Goal: Task Accomplishment & Management: Manage account settings

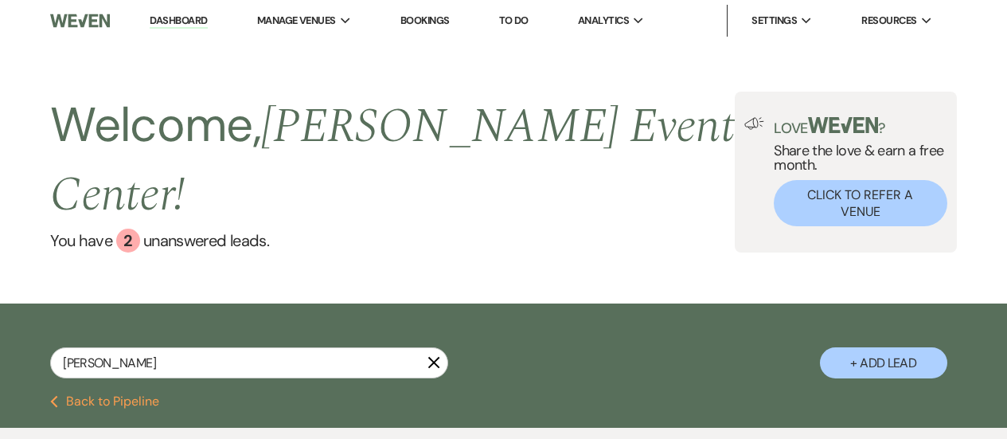
select select "4"
select select "5"
select select "4"
select select "8"
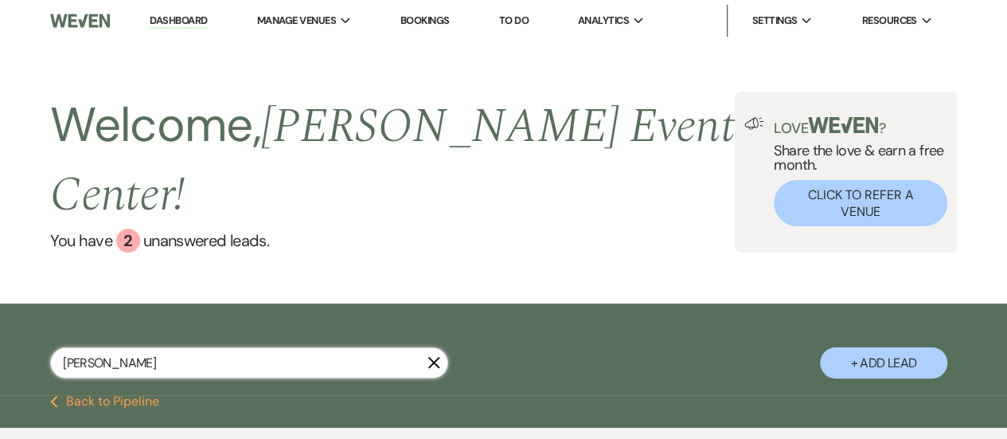
drag, startPoint x: 144, startPoint y: 324, endPoint x: 61, endPoint y: 316, distance: 83.2
click at [61, 347] on input "[PERSON_NAME]" at bounding box center [249, 362] width 398 height 31
type input "sept"
select select "2"
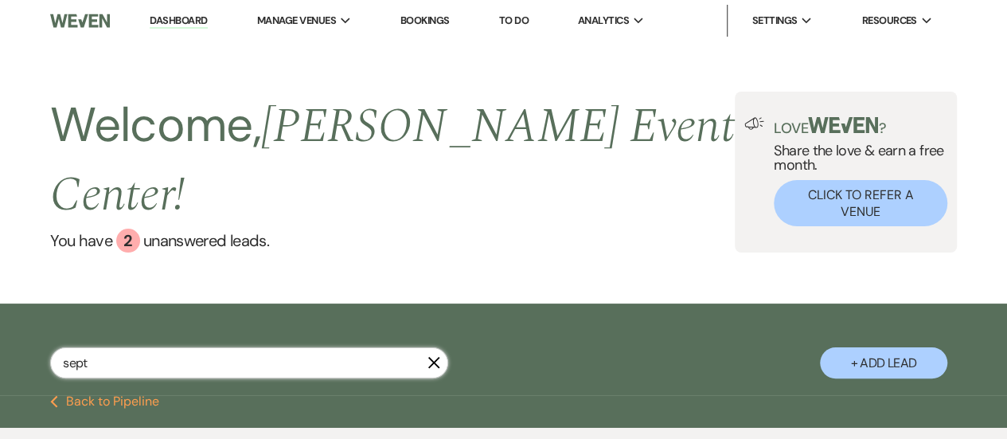
select select "8"
select select "4"
select select "8"
select select "4"
select select "2"
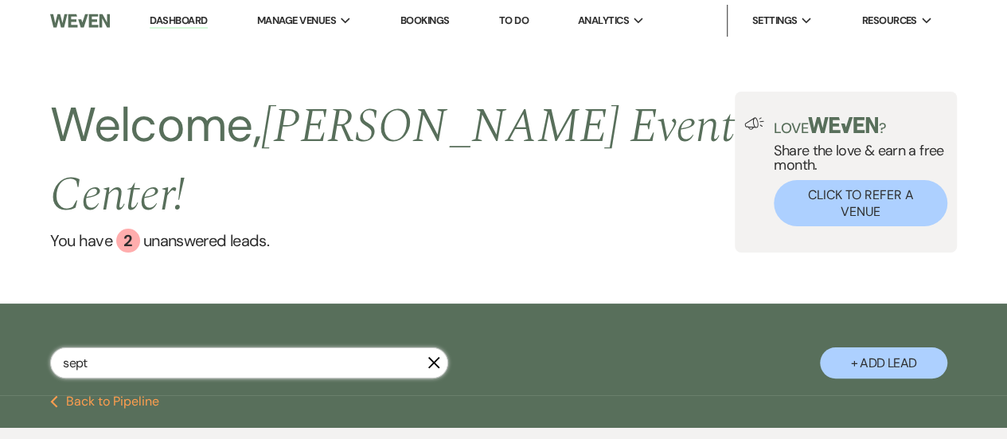
select select "2"
select select "5"
select select "6"
select select "2"
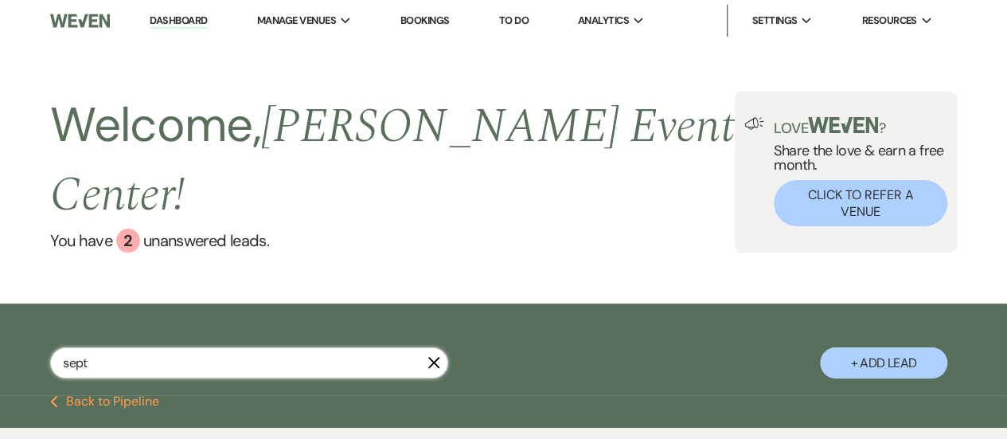
select select "6"
select select "4"
select select "8"
select select "6"
select select "8"
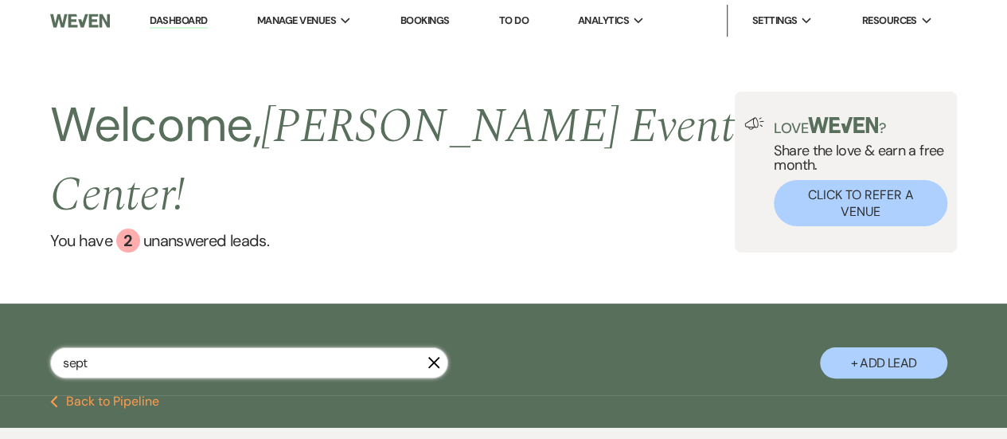
select select "8"
select select "6"
select select "8"
select select "4"
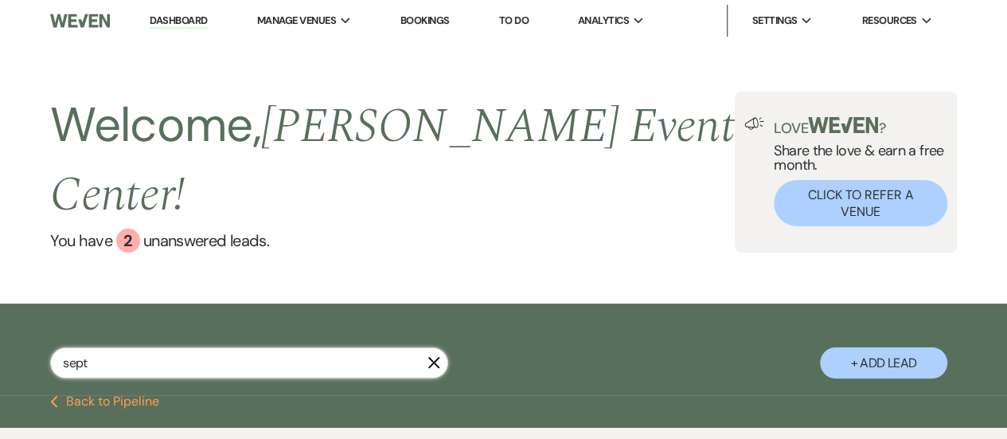
select select "8"
select select "4"
select select "8"
select select "4"
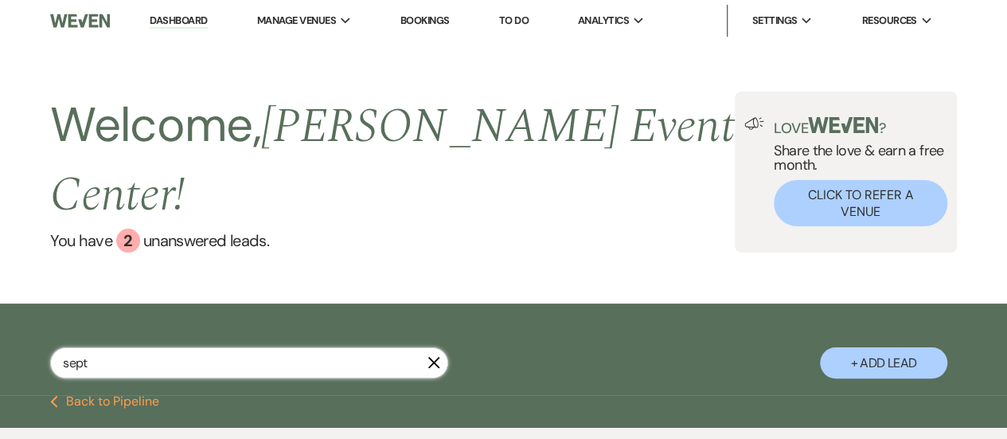
select select "8"
select select "6"
select select "8"
select select "1"
select select "8"
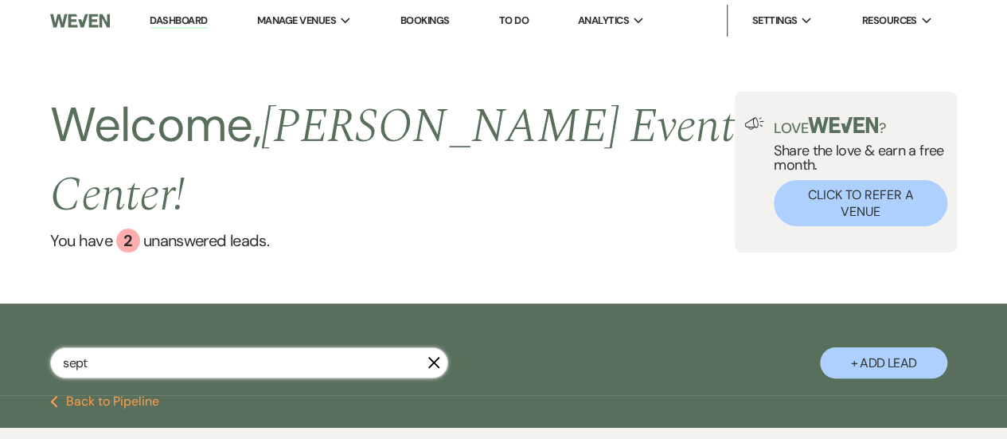
select select "4"
select select "8"
select select "7"
select select "8"
select select "6"
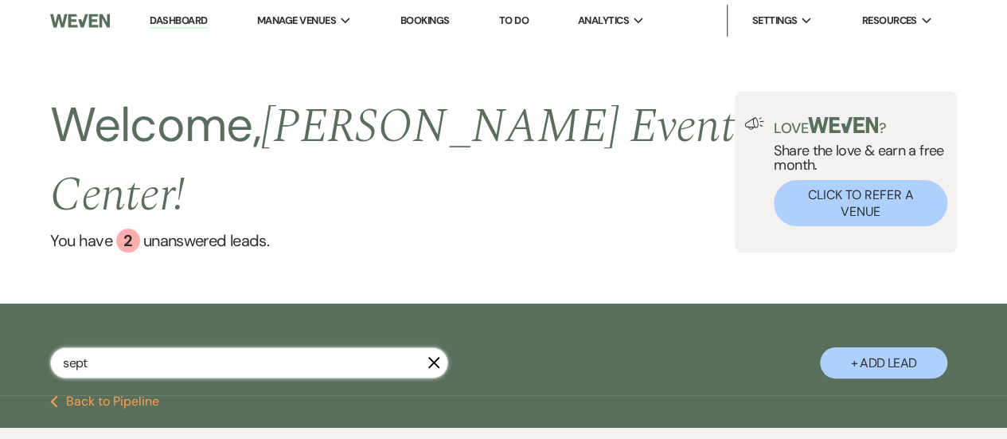
select select "8"
select select "5"
select select "8"
select select "6"
select select "5"
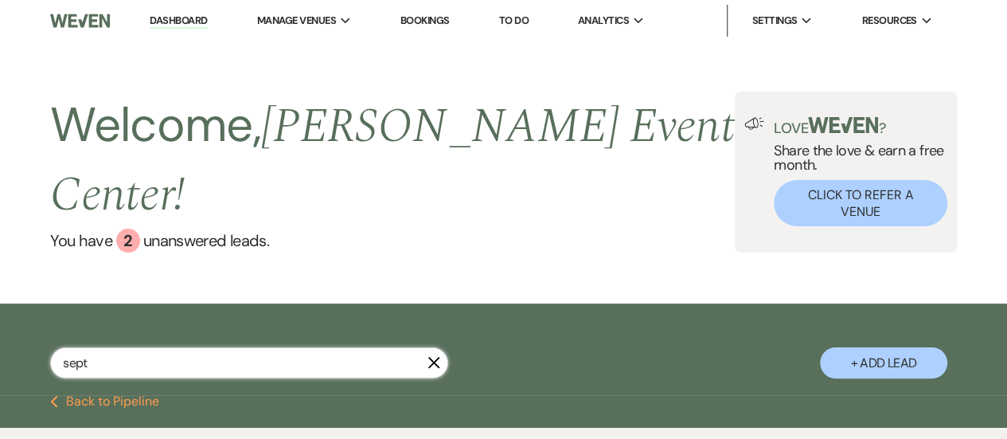
select select "8"
select select "4"
select select "5"
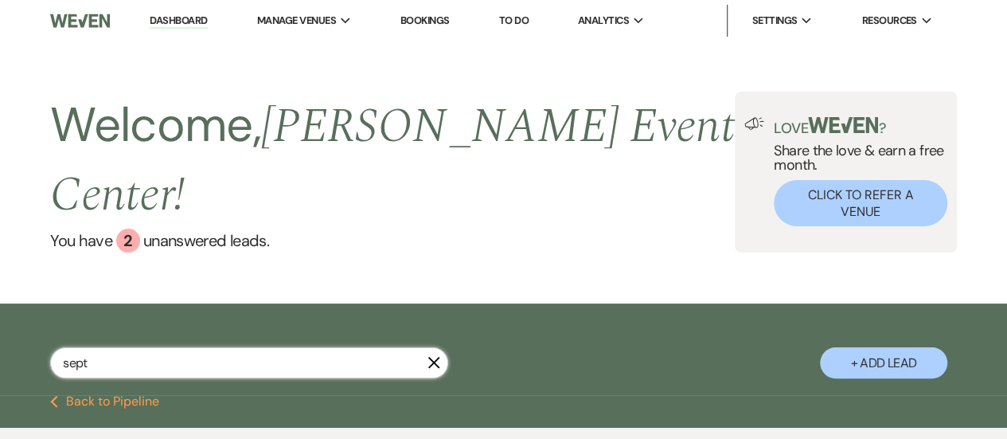
select select "8"
select select "9"
select select "8"
select select "7"
select select "8"
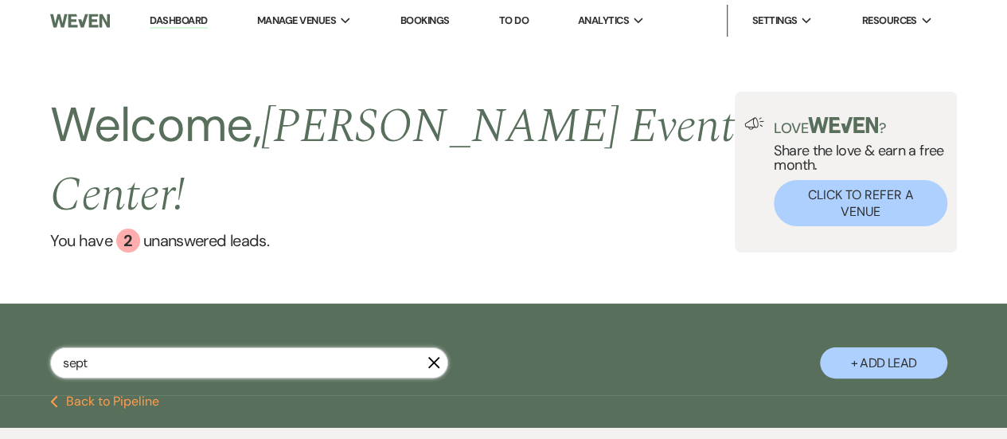
select select "10"
select select "8"
select select "1"
select select "2"
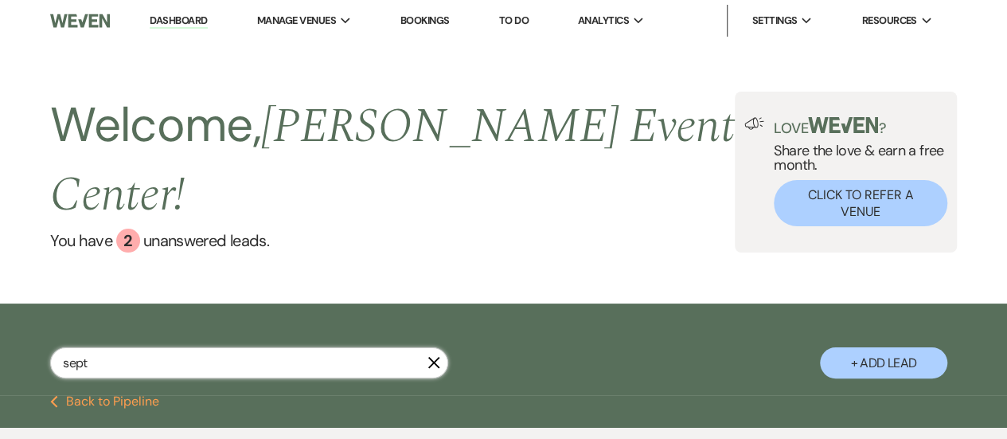
select select "6"
select select "8"
select select "6"
select select "5"
select select "8"
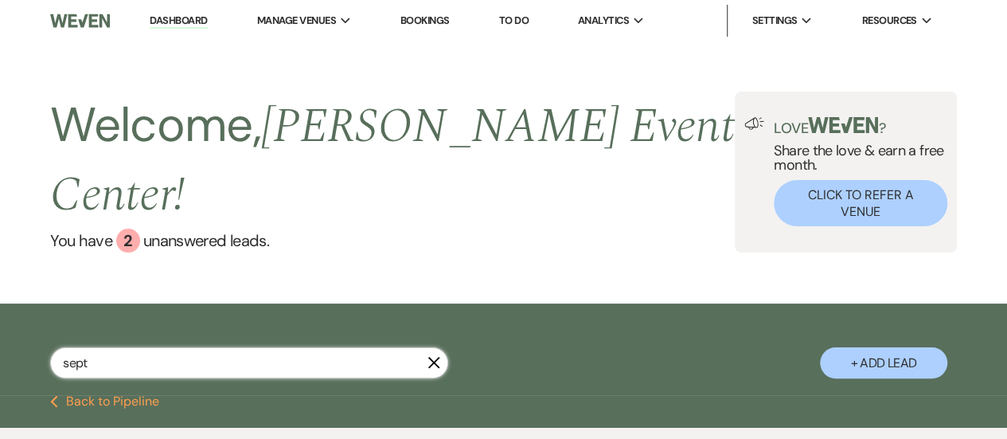
select select "1"
select select "8"
select select "6"
select select "8"
select select "4"
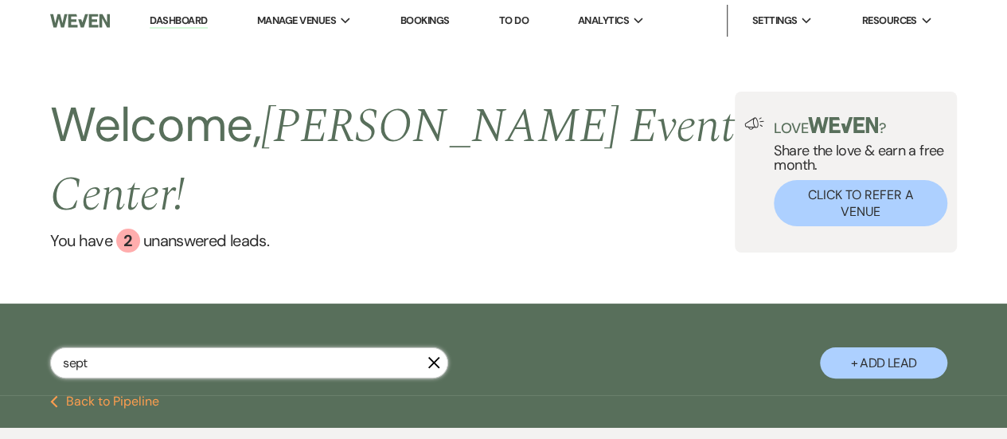
select select "8"
select select "5"
select select "6"
select select "8"
select select "4"
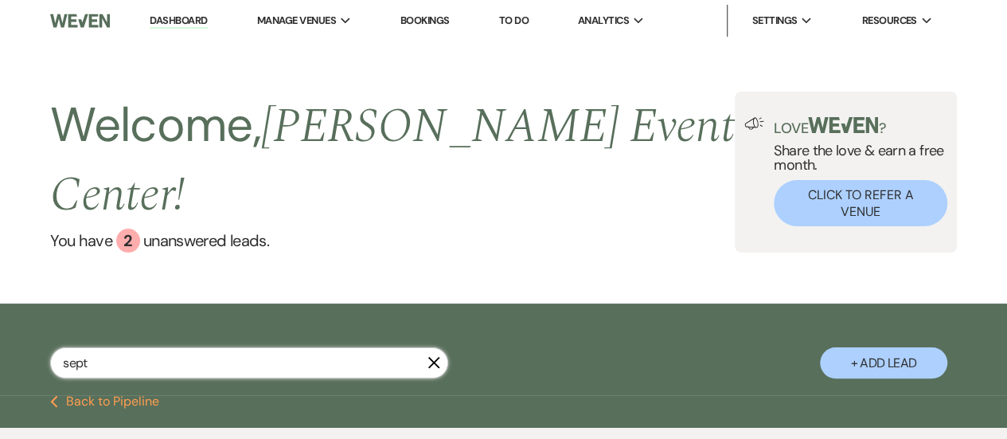
select select "8"
select select "4"
select select "8"
select select "1"
select select "8"
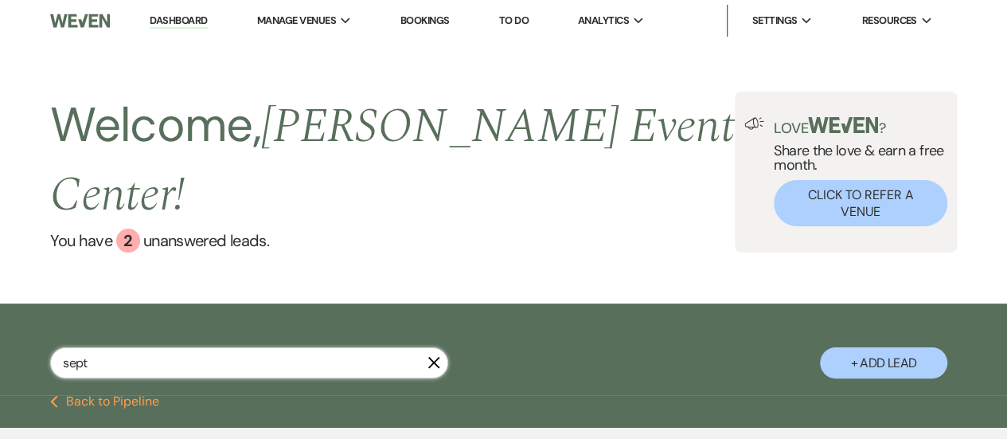
select select "3"
select select "8"
select select "1"
select select "8"
select select "6"
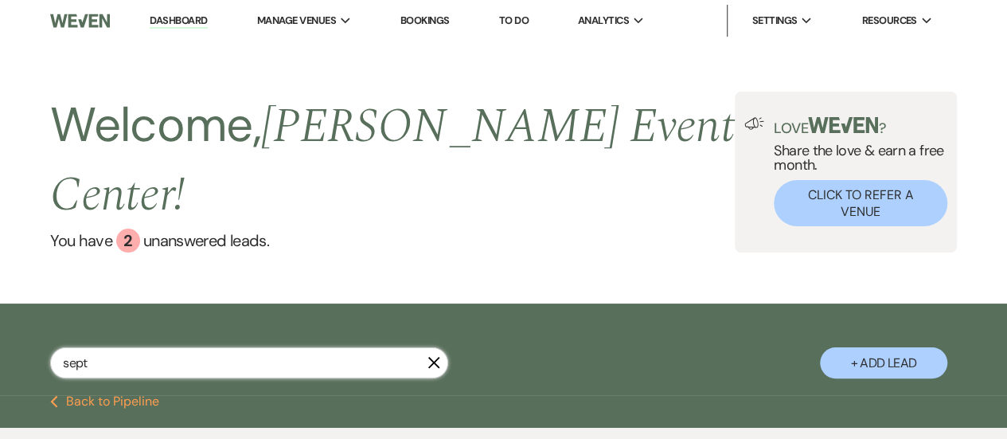
select select "8"
select select "2"
select select "8"
select select "2"
select select "8"
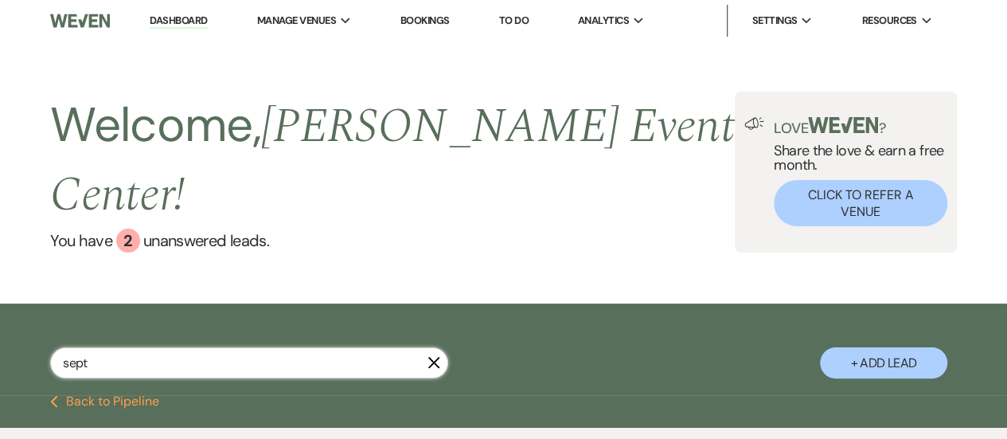
select select "2"
select select "8"
select select "2"
type input "september"
select select "8"
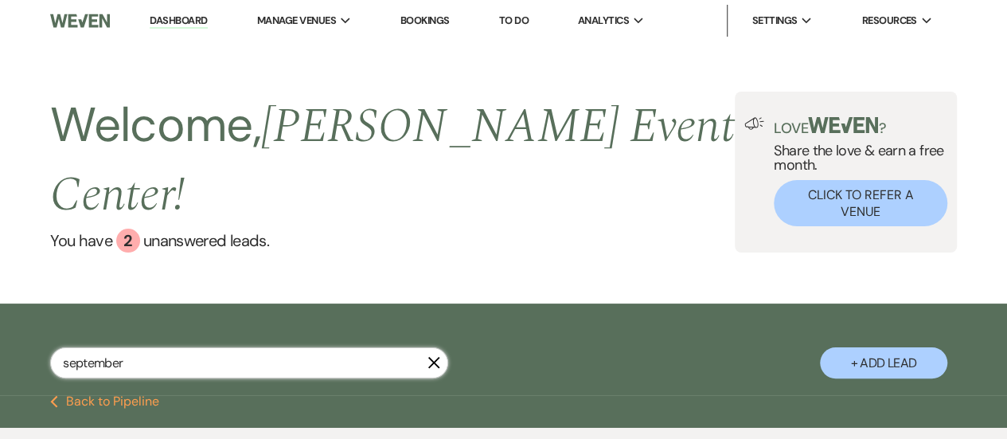
select select "6"
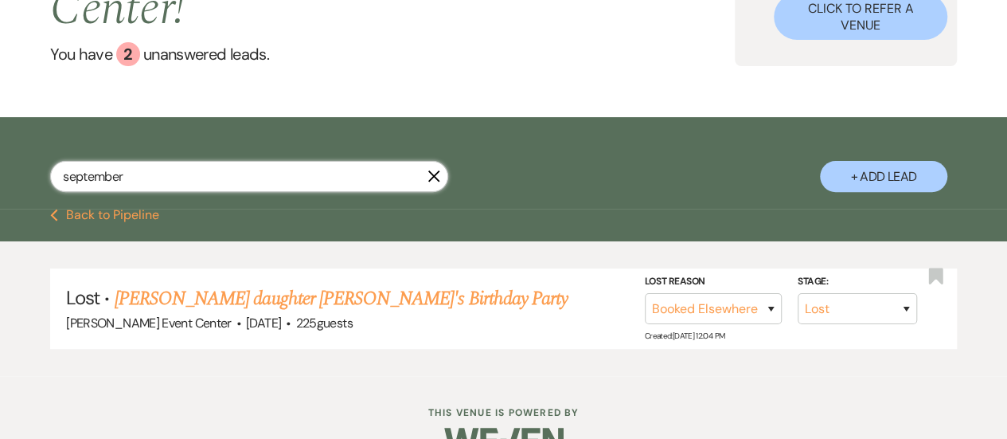
type input "september"
click at [123, 209] on button "Previous Back to Pipeline" at bounding box center [104, 215] width 109 height 13
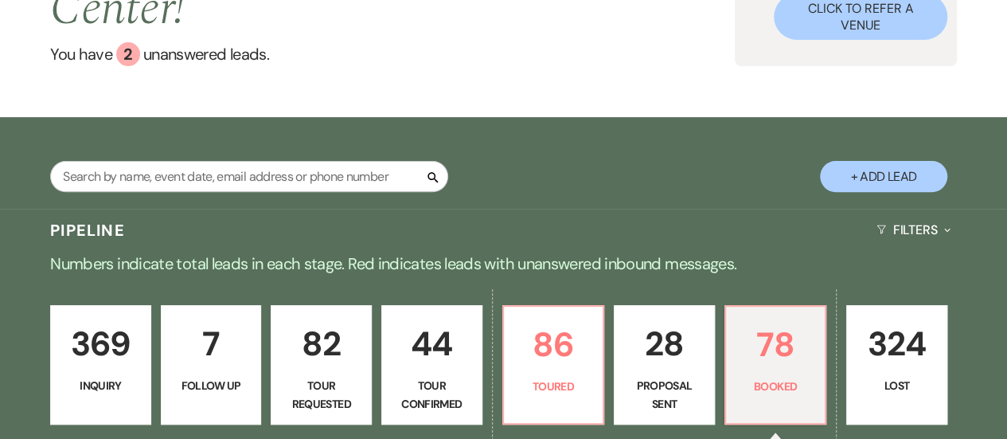
scroll to position [19, 0]
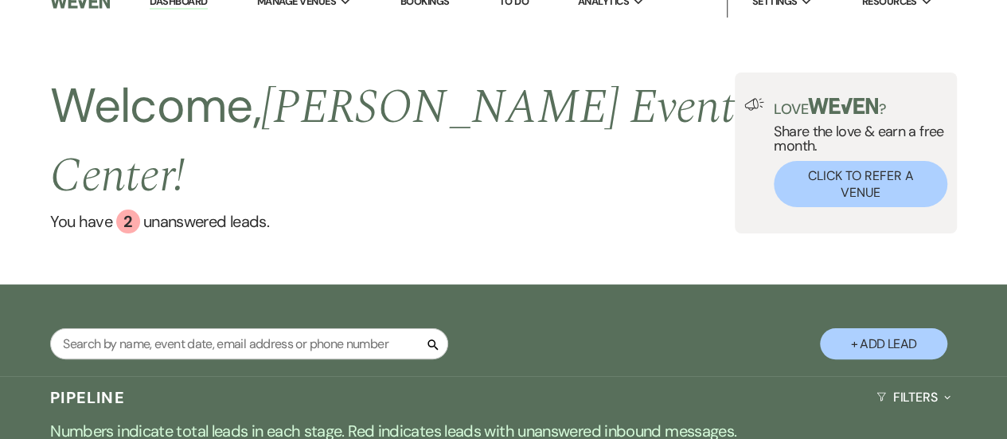
click at [193, 2] on link "Dashboard" at bounding box center [178, 1] width 57 height 15
click at [197, 328] on input "text" at bounding box center [249, 343] width 398 height 31
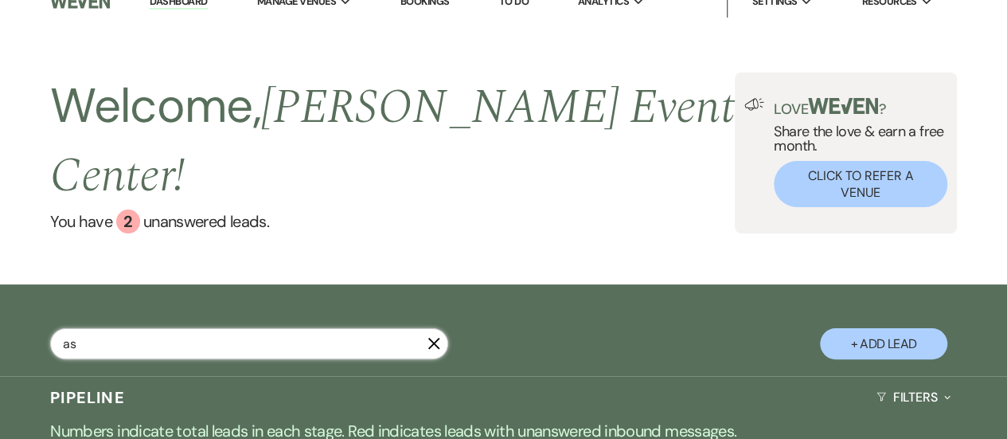
type input "ash"
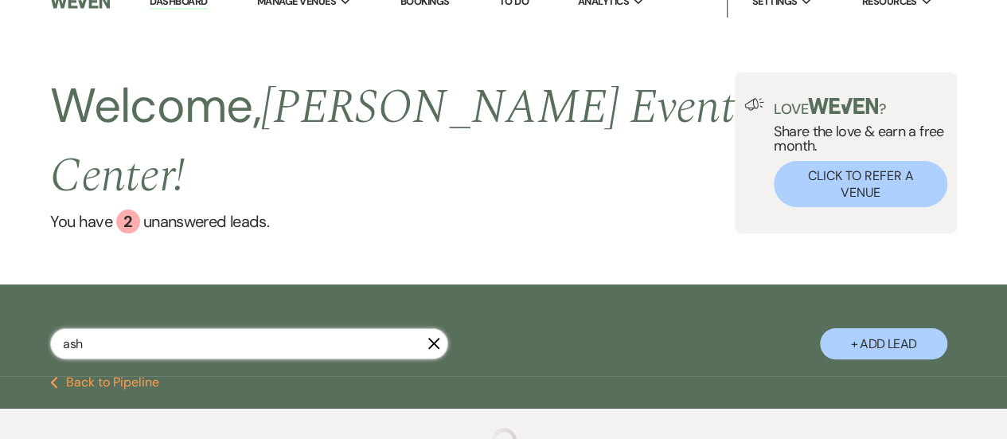
select select "2"
select select "5"
select select "4"
select select "9"
select select "5"
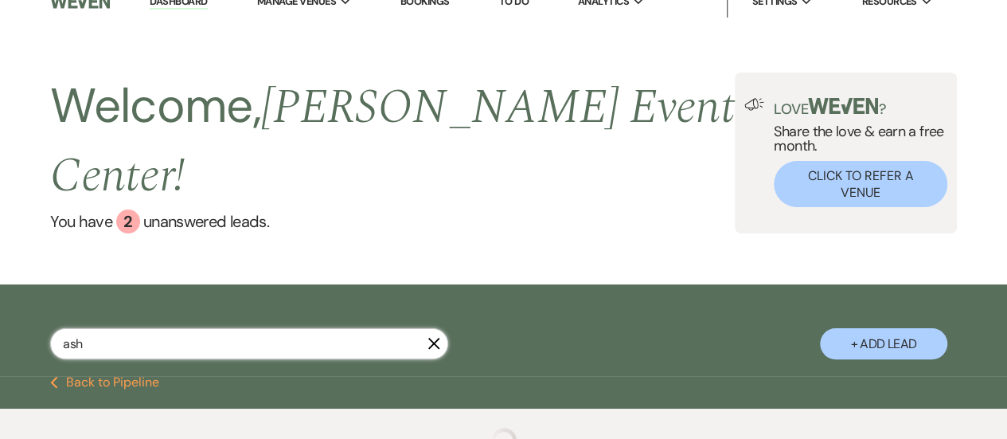
select select "2"
select select "8"
select select "11"
select select "6"
select select "2"
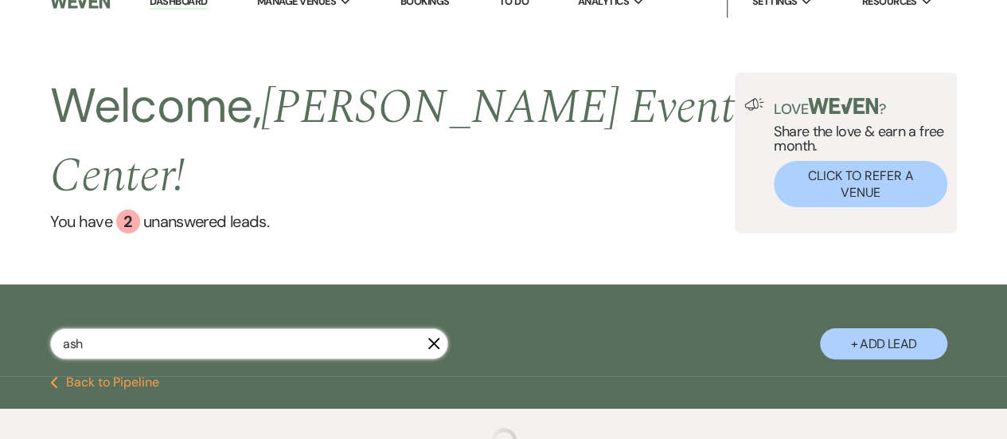
select select "6"
select select "8"
select select "6"
select select "8"
select select "6"
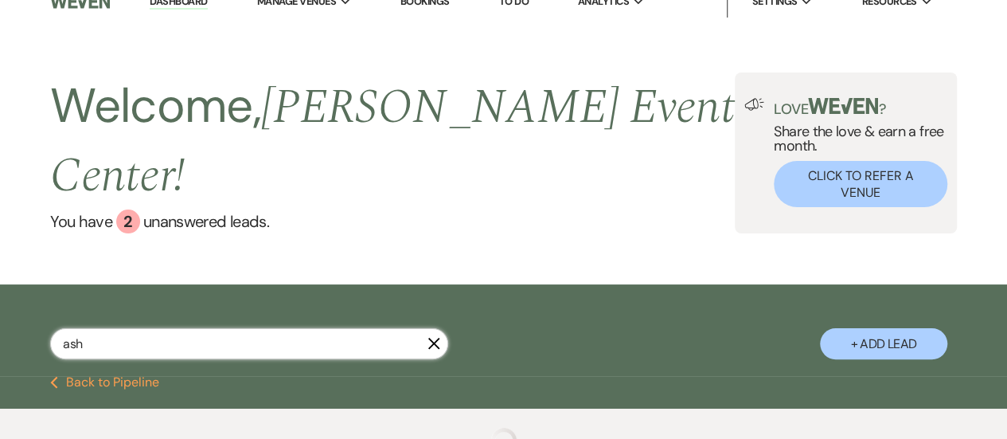
select select "8"
select select "2"
select select "8"
select select "2"
select select "8"
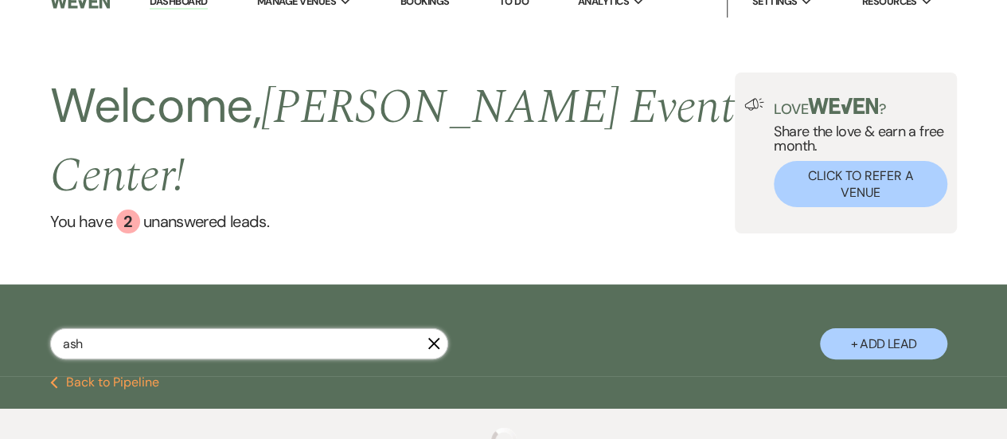
select select "6"
select select "5"
select select "8"
select select "5"
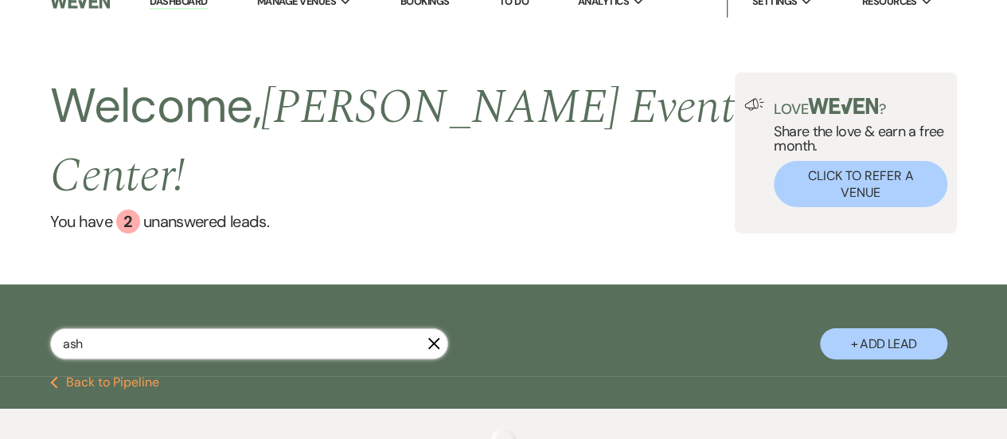
select select "8"
select select "4"
select select "2"
select select "8"
select select "11"
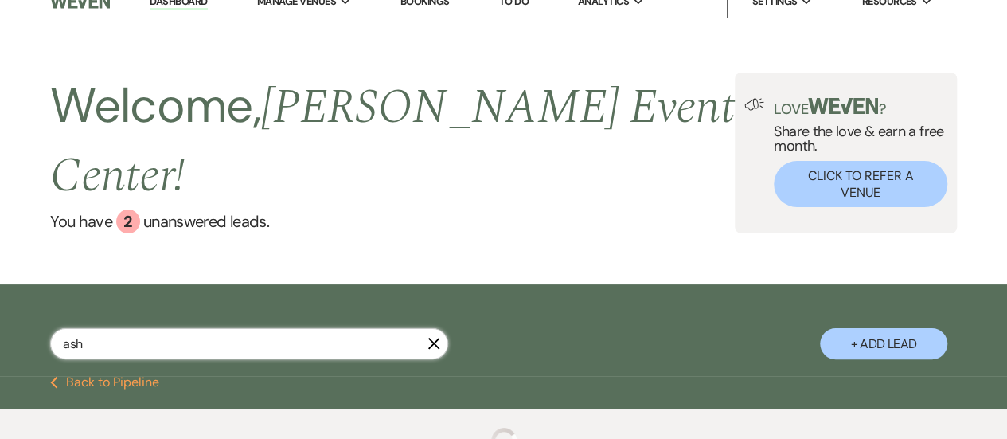
select select "8"
select select "7"
select select "2"
select select "8"
select select "5"
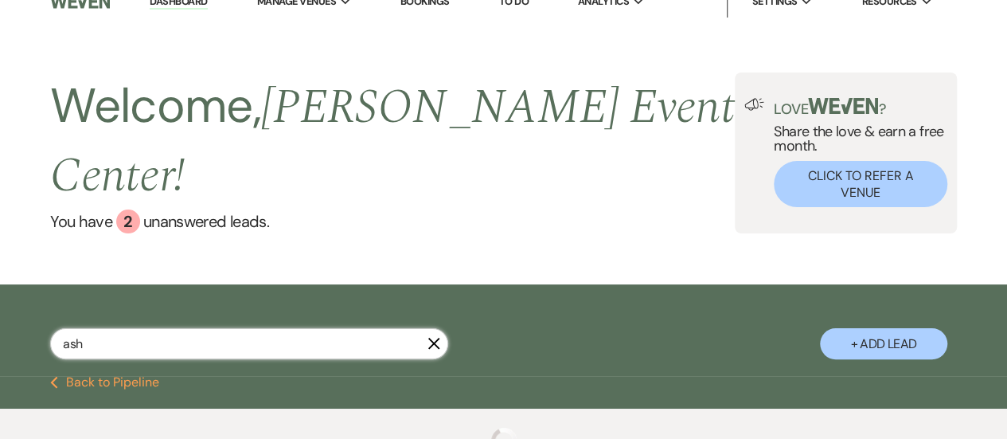
select select "8"
select select "6"
select select "8"
select select "10"
select select "2"
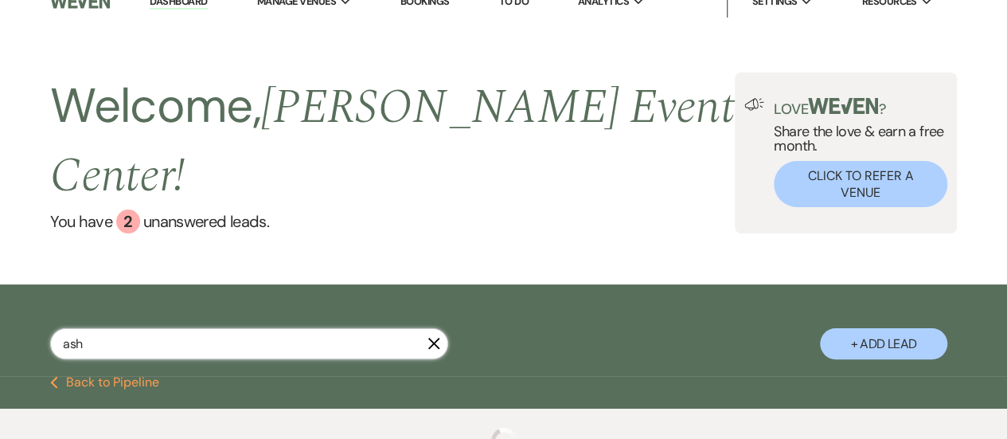
select select "8"
select select "3"
select select "8"
select select "6"
select select "8"
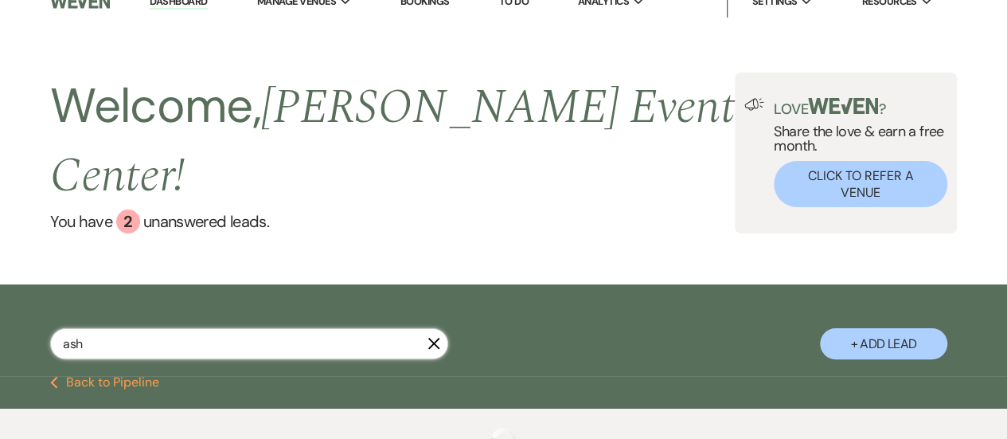
select select "5"
select select "8"
select select "5"
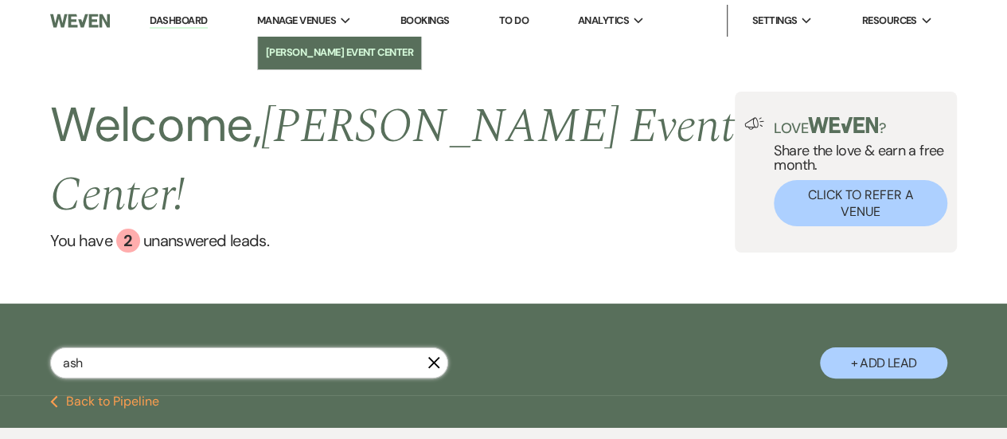
type input "ash"
click at [310, 51] on li "[PERSON_NAME] Event Center" at bounding box center [340, 53] width 148 height 16
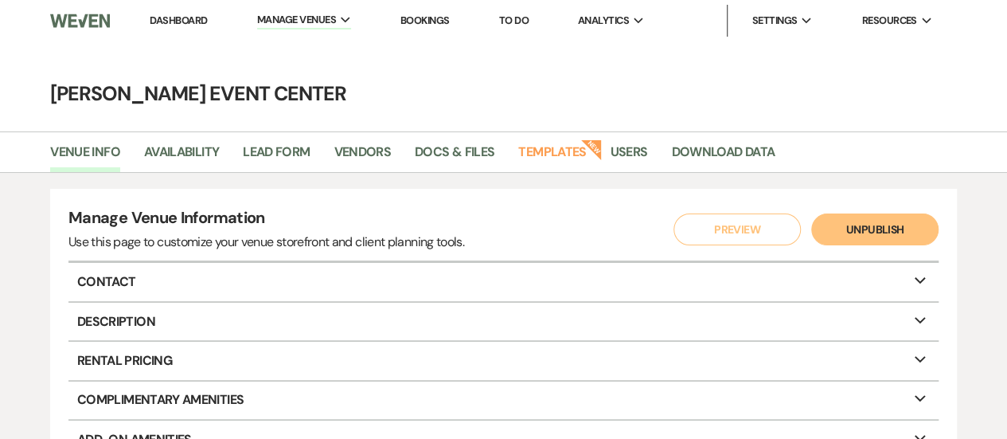
click at [190, 18] on link "Dashboard" at bounding box center [178, 21] width 57 height 14
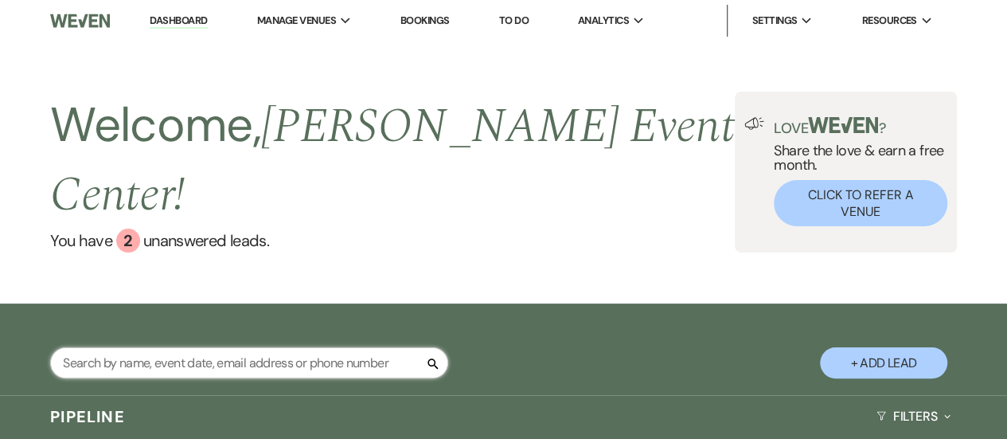
click at [188, 347] on input "text" at bounding box center [249, 362] width 398 height 31
type input "p"
type input "polk"
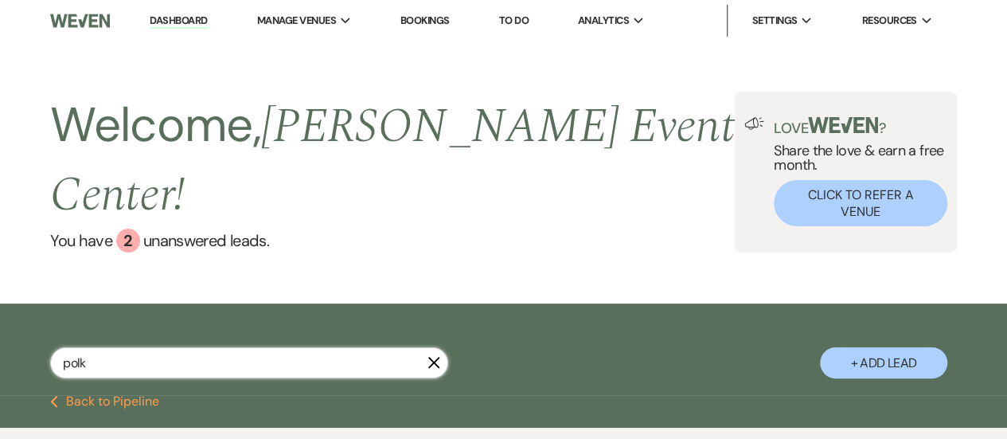
select select "8"
select select "10"
select select "8"
select select "4"
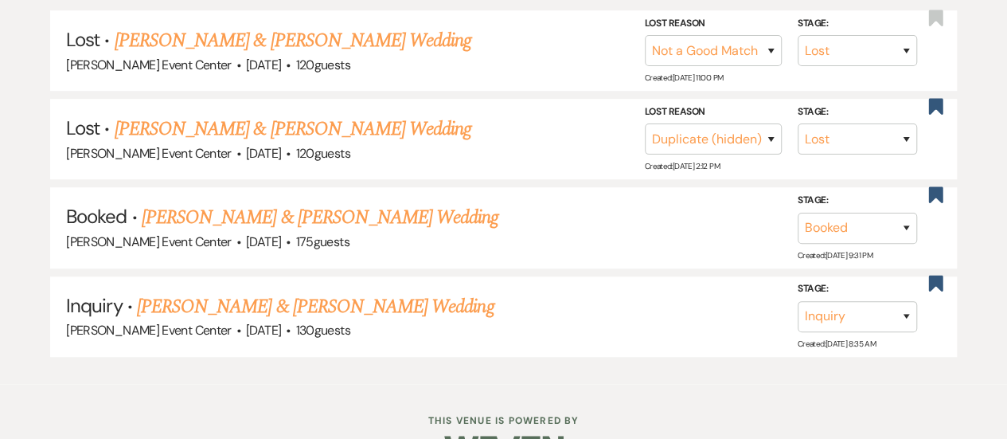
scroll to position [446, 0]
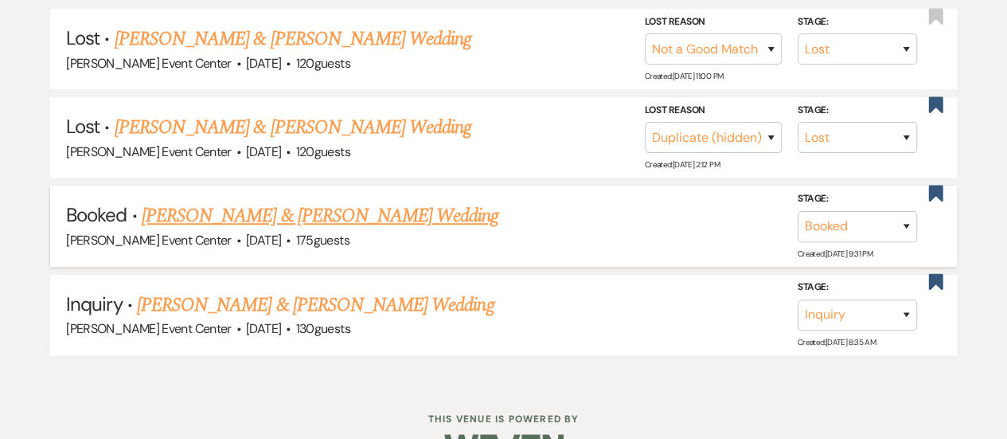
click at [391, 201] on link "[PERSON_NAME] & [PERSON_NAME] Wedding" at bounding box center [320, 215] width 357 height 29
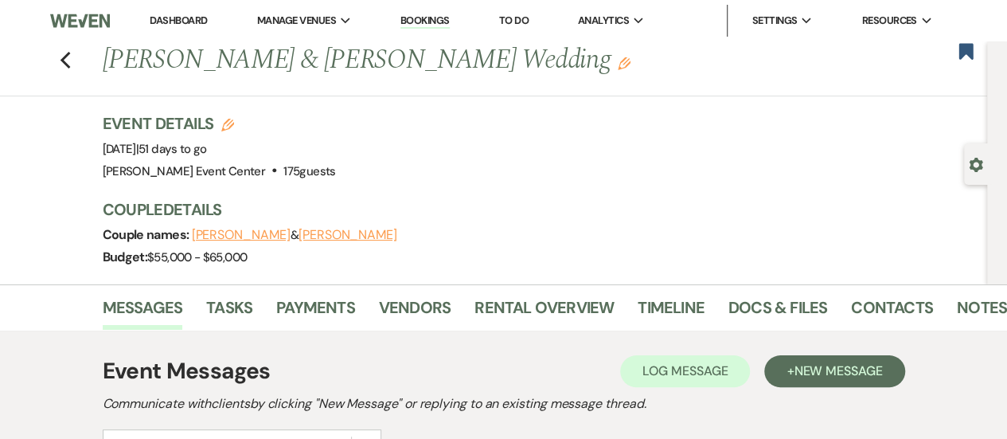
scroll to position [294, 0]
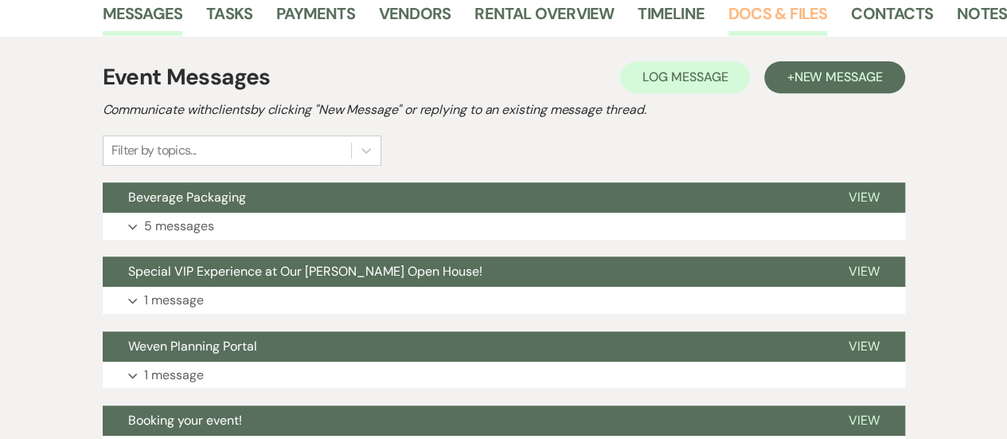
click at [751, 18] on link "Docs & Files" at bounding box center [777, 18] width 99 height 35
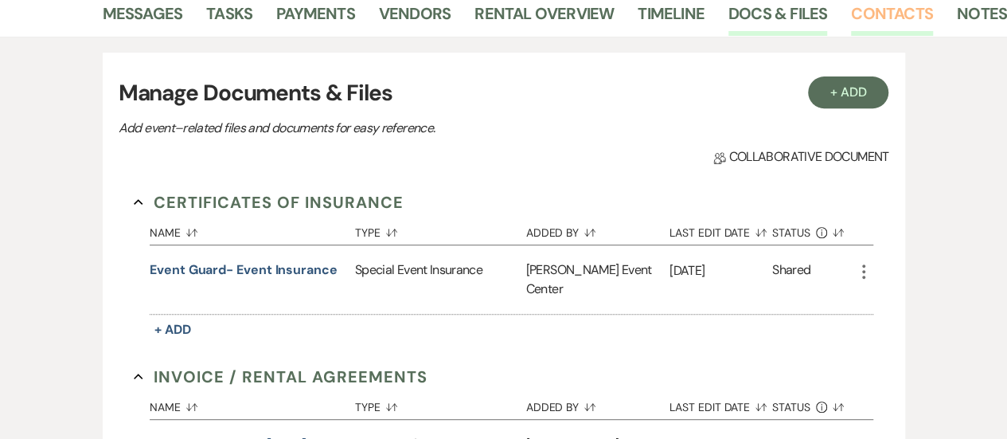
click at [860, 7] on link "Contacts" at bounding box center [892, 18] width 82 height 35
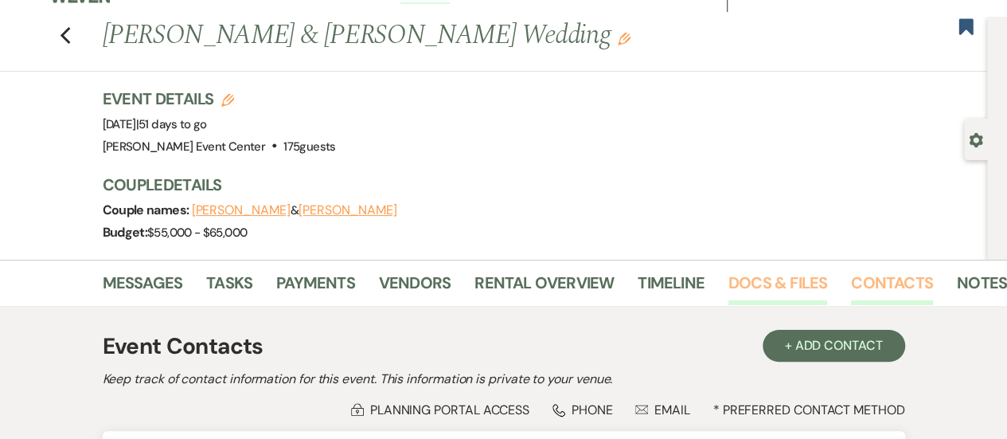
scroll to position [294, 0]
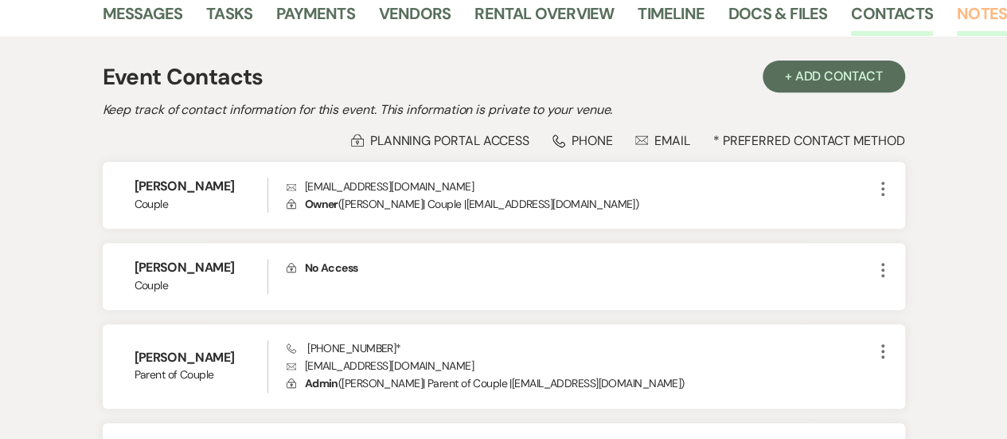
click at [972, 15] on link "Notes" at bounding box center [982, 18] width 50 height 35
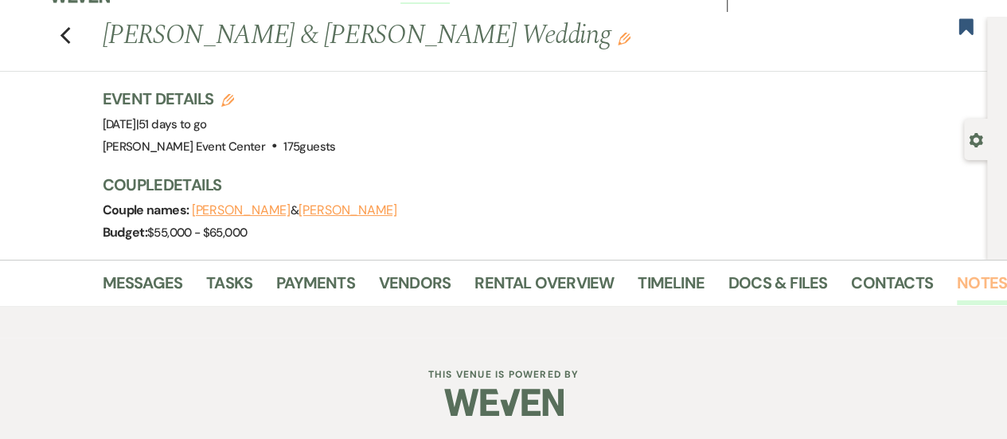
scroll to position [294, 0]
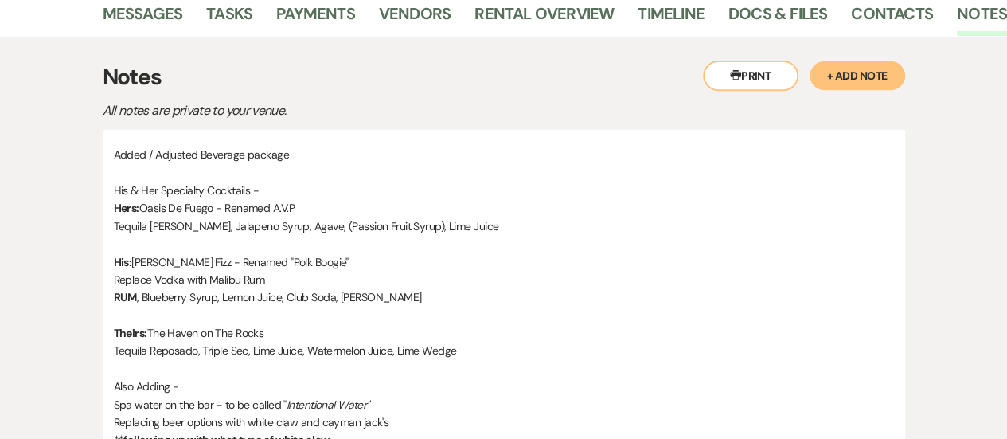
click at [875, 75] on button "+ Add Note" at bounding box center [858, 75] width 96 height 29
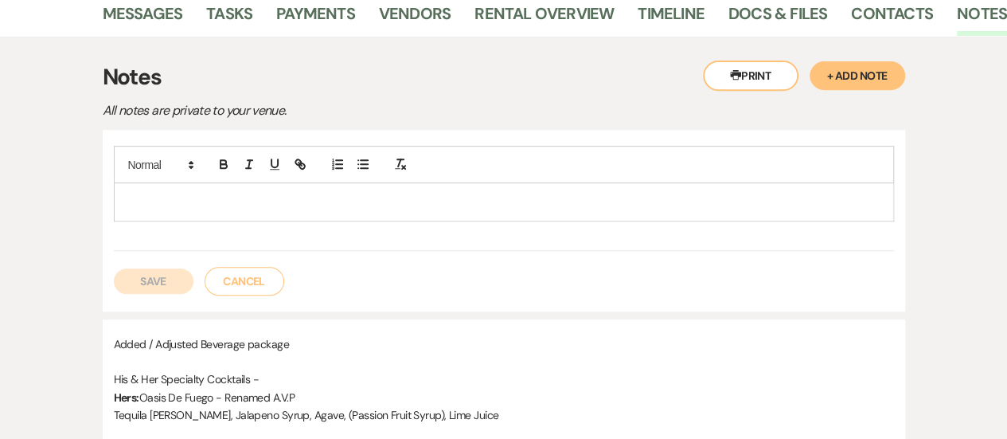
click at [231, 193] on p at bounding box center [504, 202] width 755 height 18
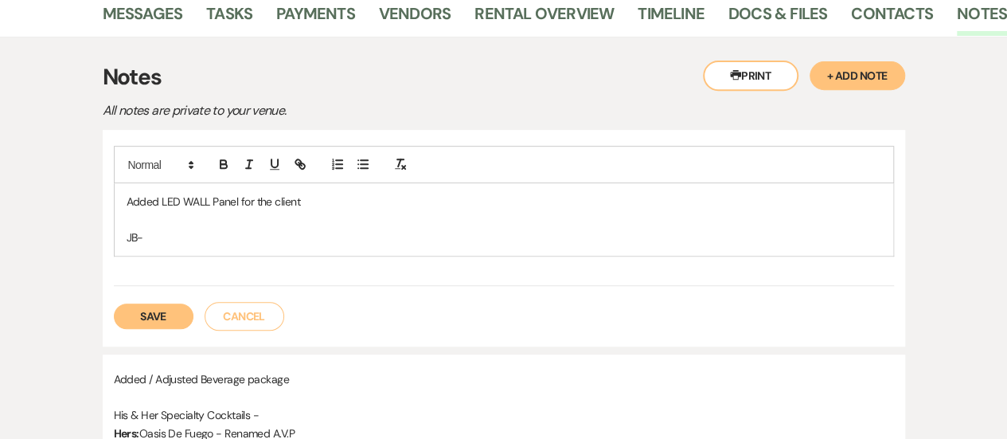
click at [154, 303] on button "Save" at bounding box center [154, 315] width 80 height 25
